Goal: Task Accomplishment & Management: Complete application form

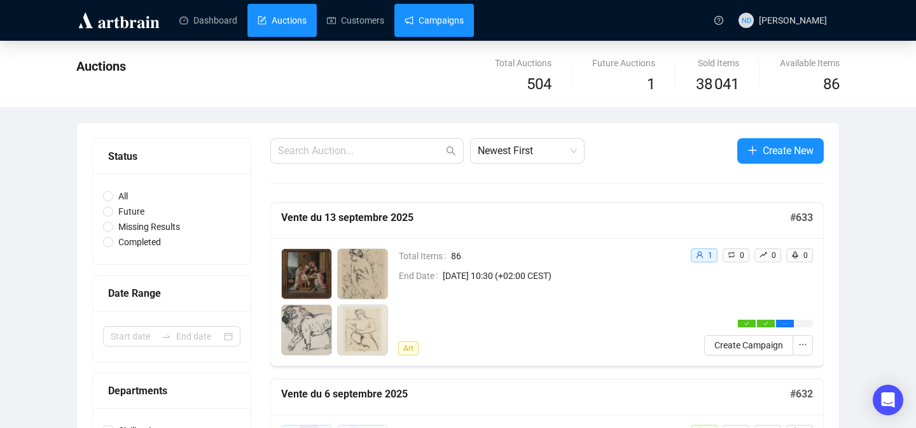
click at [427, 15] on link "Campaigns" at bounding box center [434, 20] width 59 height 33
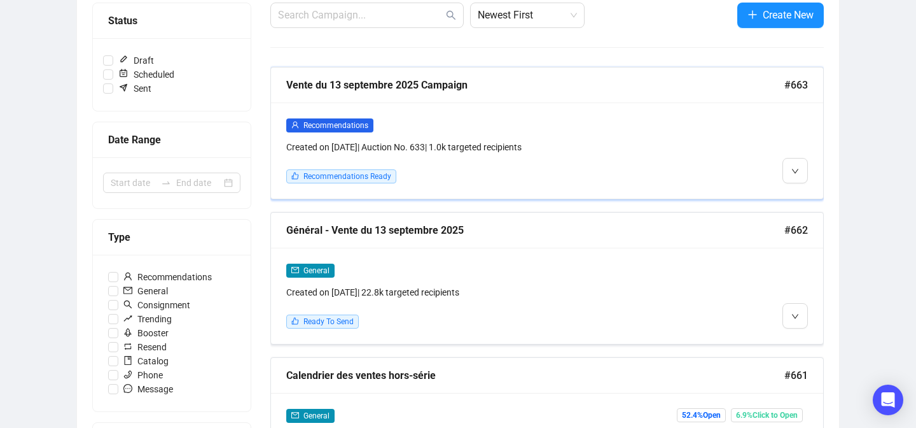
scroll to position [179, 0]
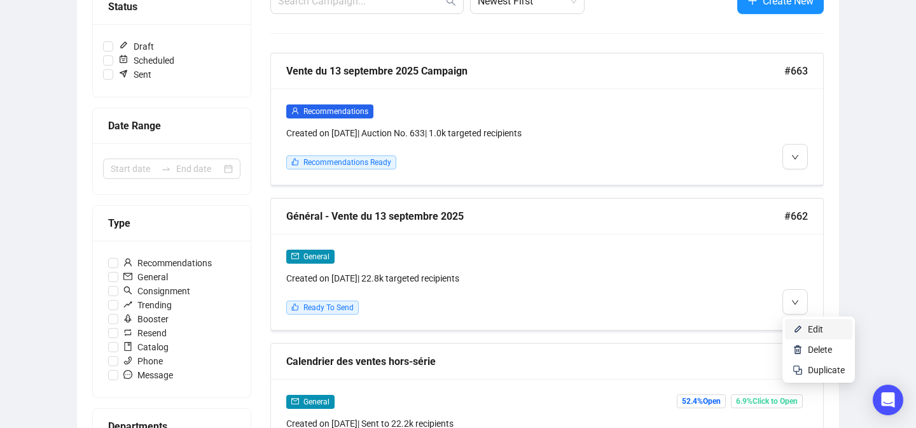
click at [793, 326] on img at bounding box center [798, 329] width 10 height 10
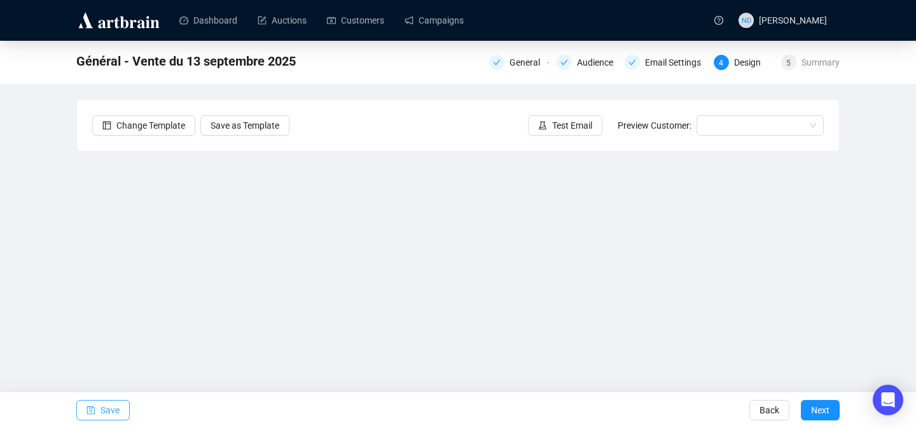
click at [102, 410] on span "Save" at bounding box center [110, 410] width 19 height 36
click at [127, 409] on button "Save" at bounding box center [102, 410] width 53 height 20
click at [78, 405] on button "Save" at bounding box center [102, 410] width 53 height 20
click at [116, 403] on span "Save" at bounding box center [110, 410] width 19 height 36
click at [100, 405] on button "Save" at bounding box center [102, 410] width 53 height 20
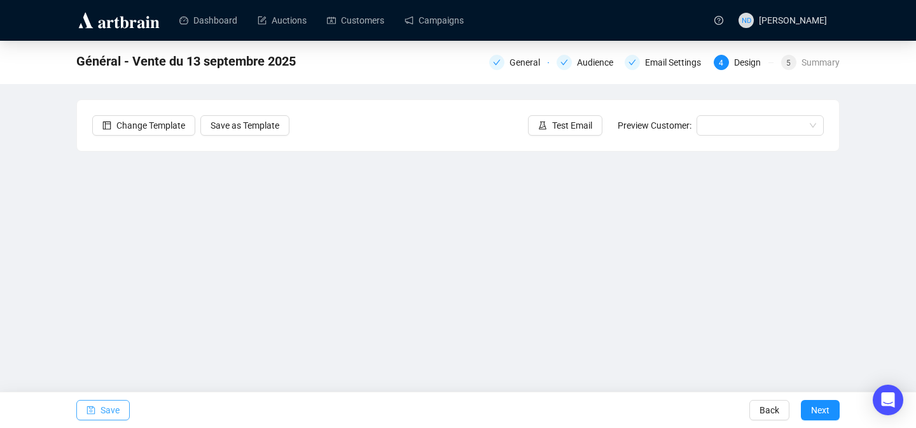
click at [91, 414] on icon "save" at bounding box center [91, 409] width 9 height 9
click at [92, 414] on span "button" at bounding box center [91, 410] width 9 height 36
click at [117, 406] on span "Save" at bounding box center [110, 410] width 19 height 36
click at [106, 410] on span "Save" at bounding box center [110, 410] width 19 height 36
